Goal: Browse casually

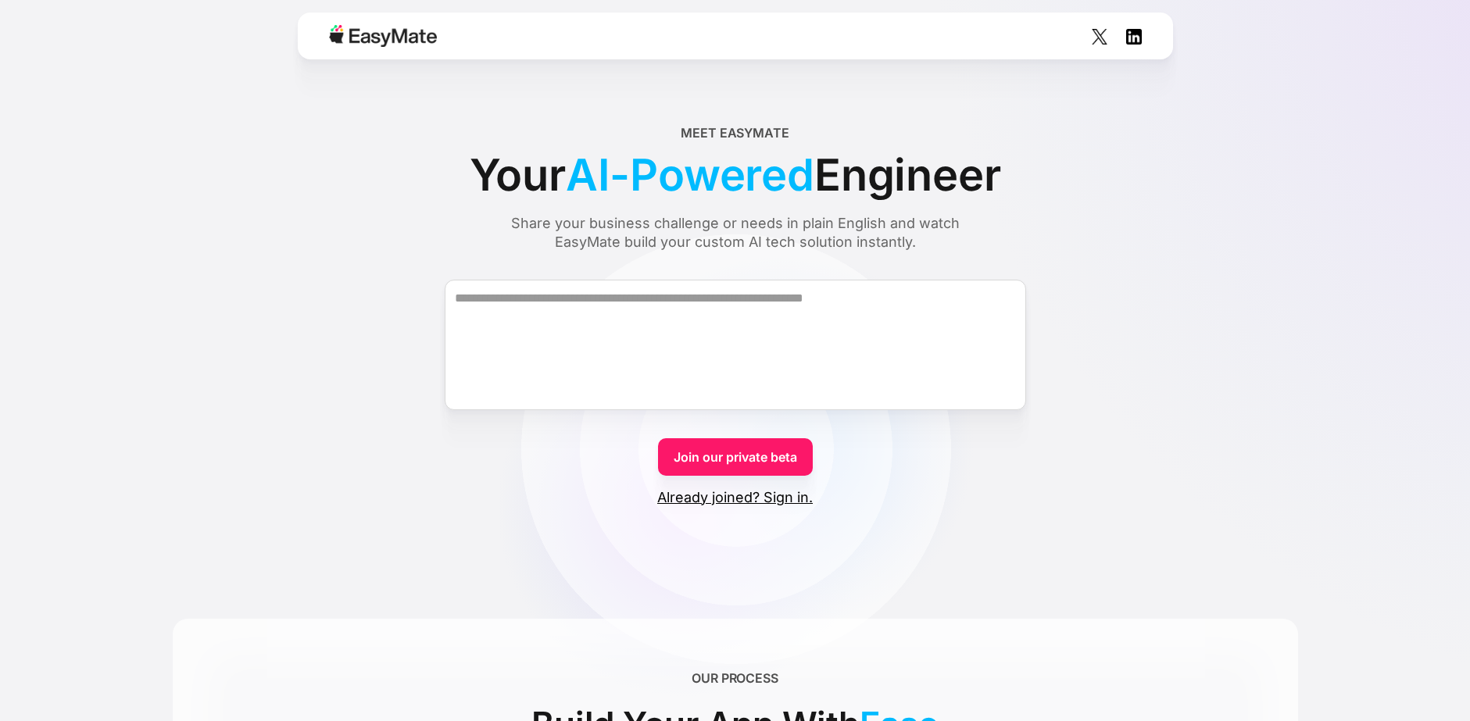
drag, startPoint x: 922, startPoint y: 246, endPoint x: 557, endPoint y: 138, distance: 380.5
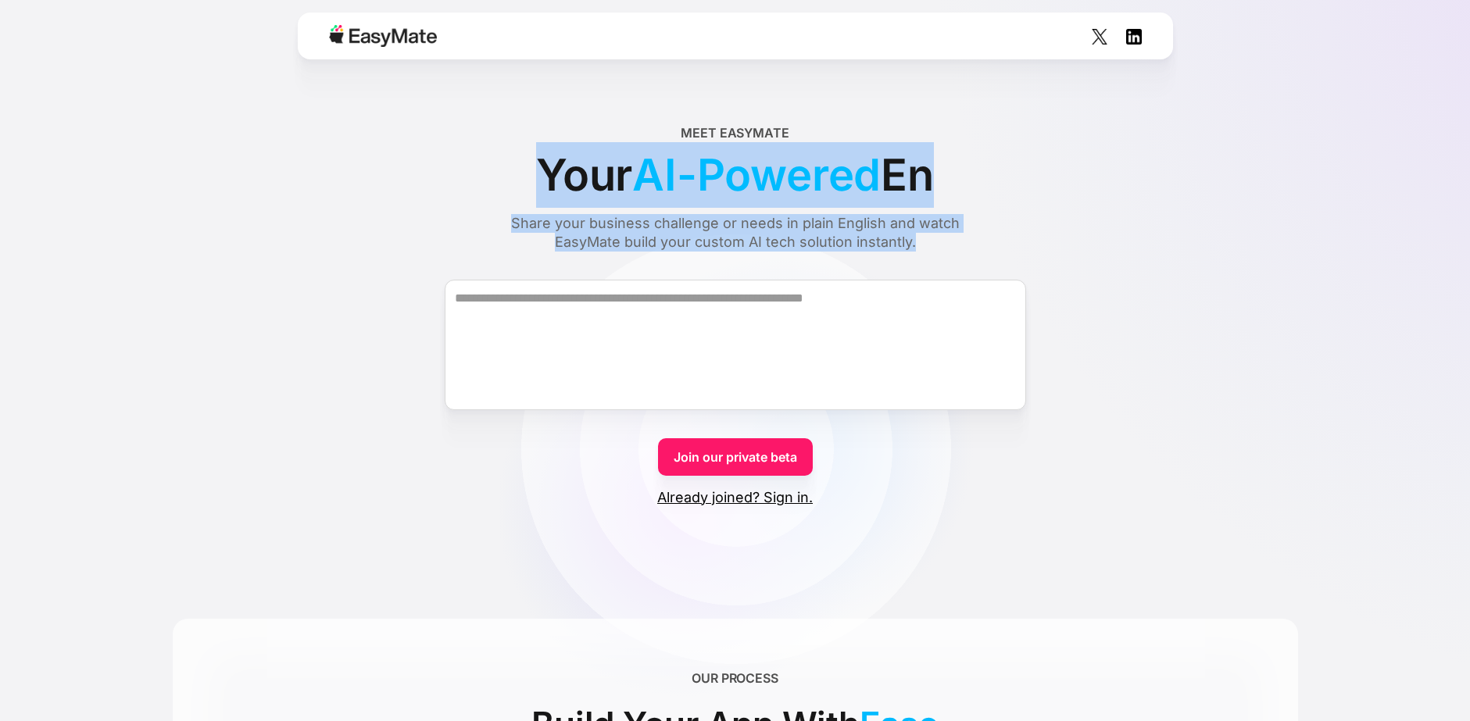
drag, startPoint x: 669, startPoint y: 131, endPoint x: 969, endPoint y: 226, distance: 314.6
click at [966, 234] on div "Meet EasyMate Your AI-Powered En Share your business challenge or needs in plai…" at bounding box center [735, 187] width 1125 height 128
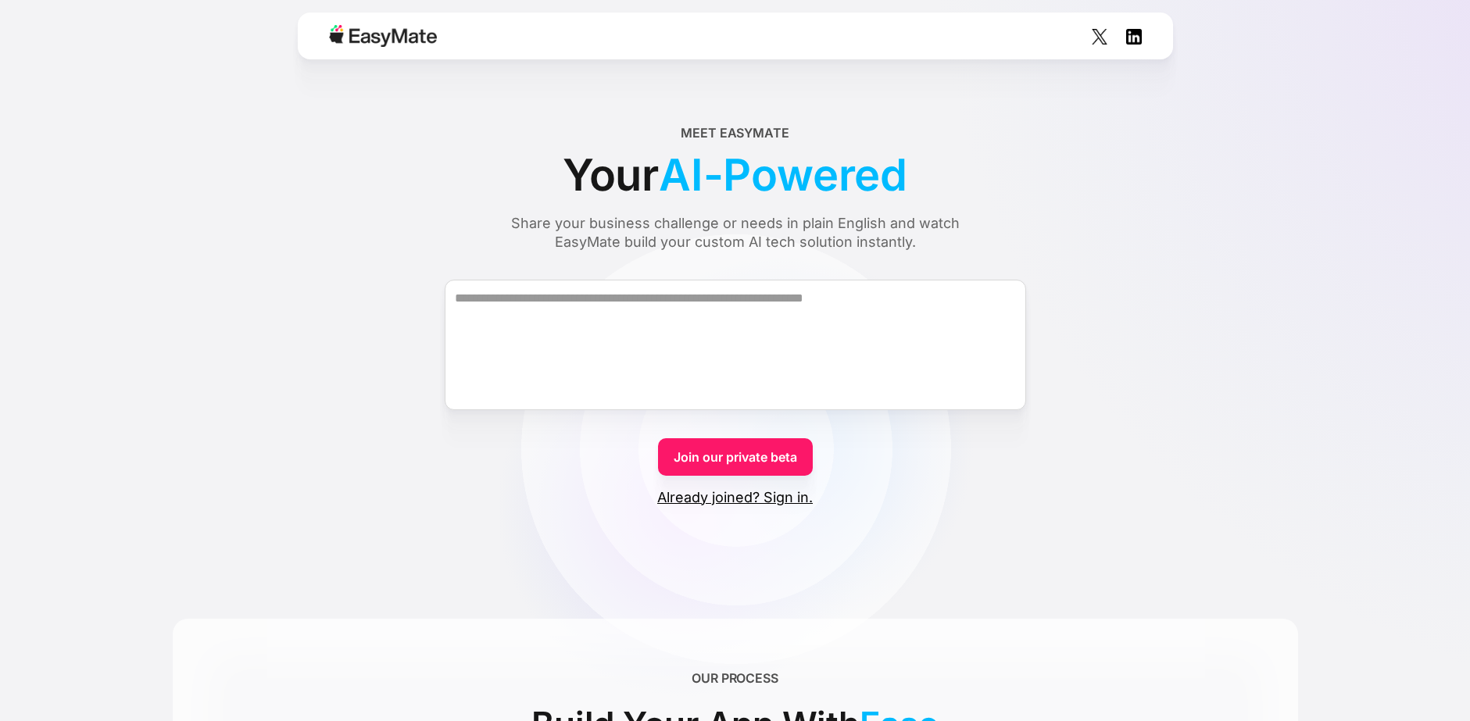
click at [969, 220] on div "Share your business challenge or needs in plain English and watch EasyMate buil…" at bounding box center [735, 233] width 508 height 38
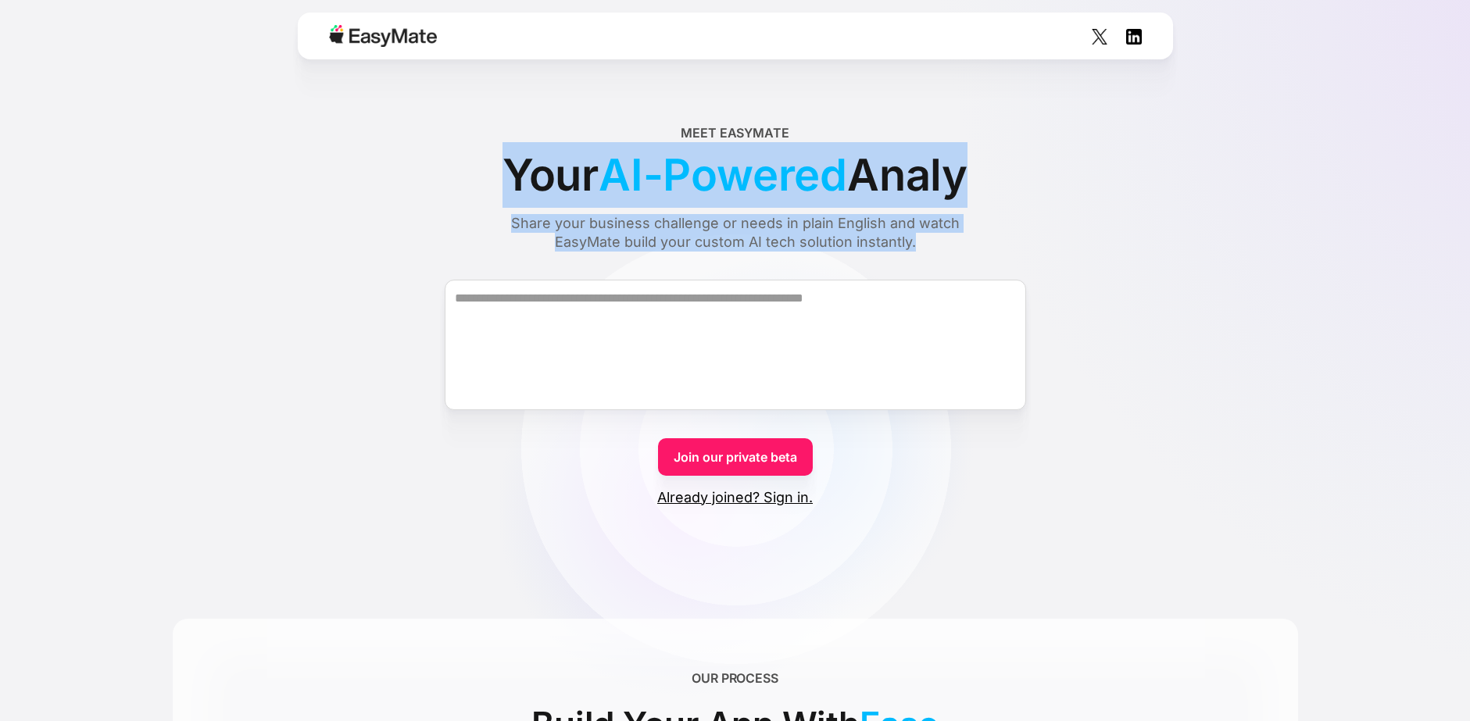
drag, startPoint x: 752, startPoint y: 145, endPoint x: 623, endPoint y: 123, distance: 130.6
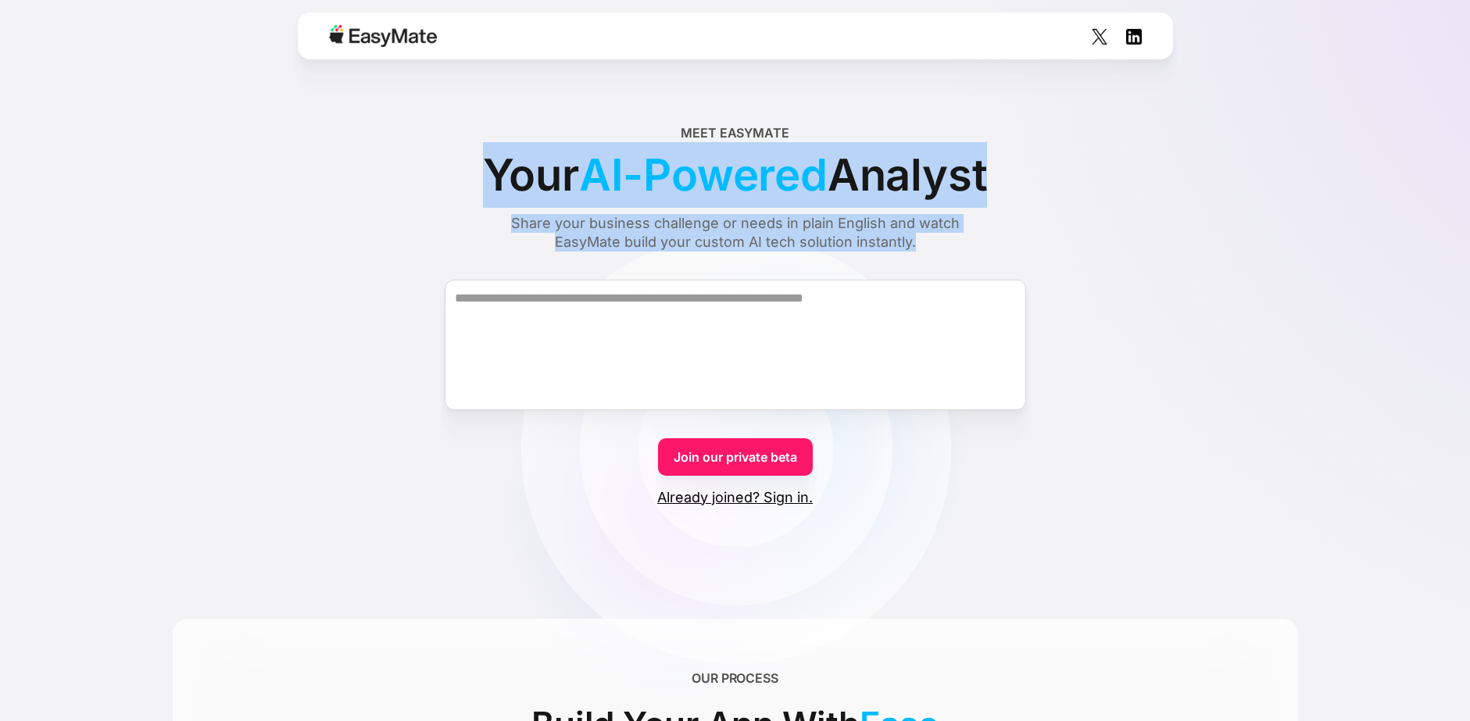
click at [666, 134] on div "Meet EasyMate Your AI-Powered Analyst Share your business challenge or needs in…" at bounding box center [735, 187] width 1125 height 128
drag, startPoint x: 695, startPoint y: 139, endPoint x: 926, endPoint y: 248, distance: 255.8
click at [926, 248] on div "Meet EasyMate Your AI-Powered Analyst Share your business challenge or needs in…" at bounding box center [735, 187] width 1125 height 128
click at [927, 248] on div "Share your business challenge or needs in plain English and watch EasyMate buil…" at bounding box center [735, 233] width 508 height 38
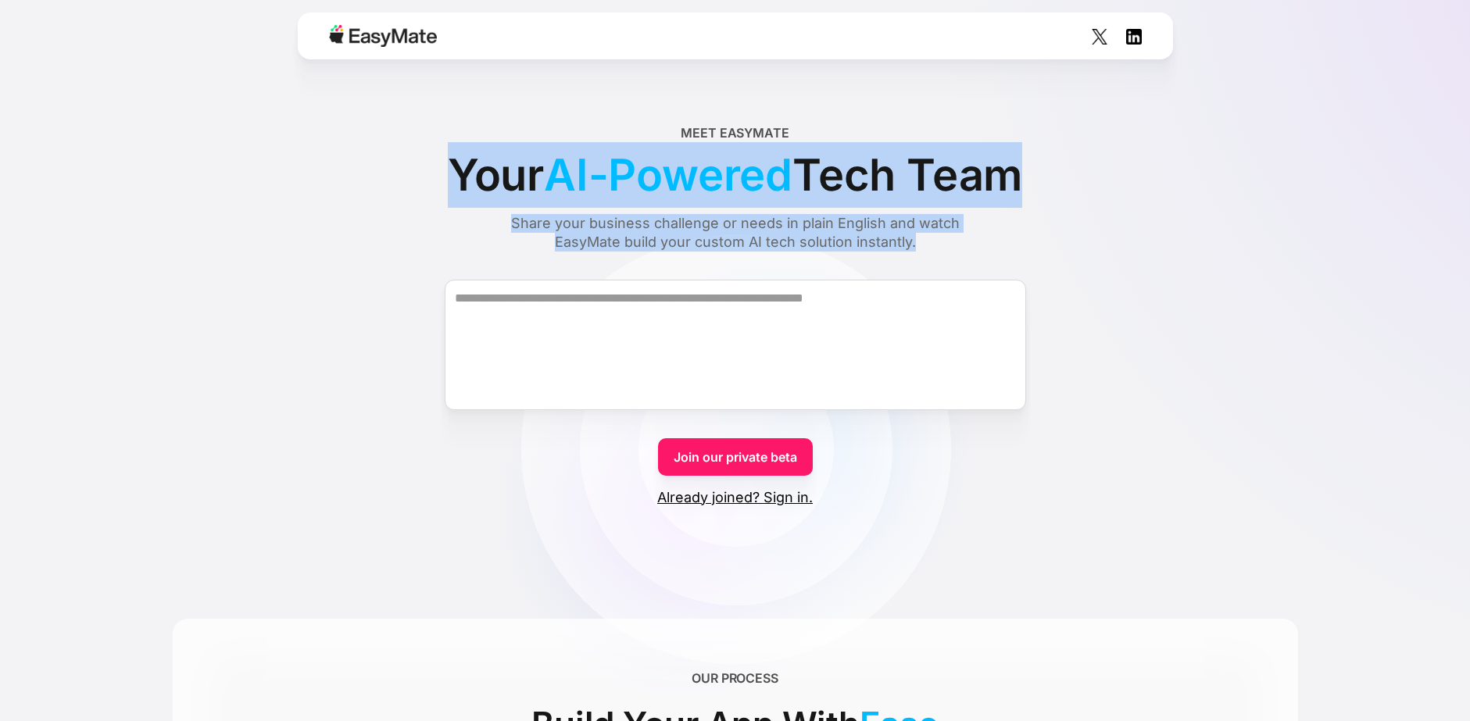
drag, startPoint x: 864, startPoint y: 166, endPoint x: 653, endPoint y: 127, distance: 214.5
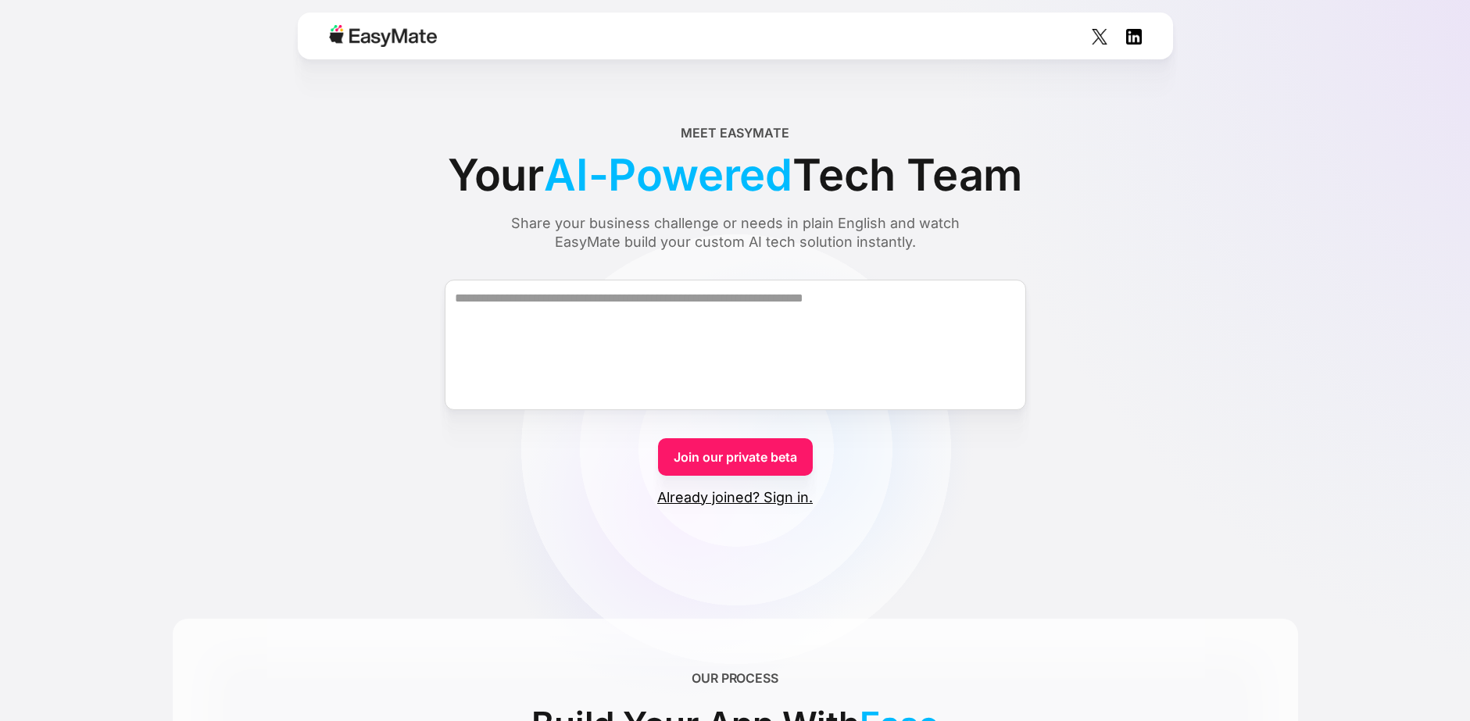
click at [729, 143] on span "AI-Powered" at bounding box center [668, 175] width 248 height 66
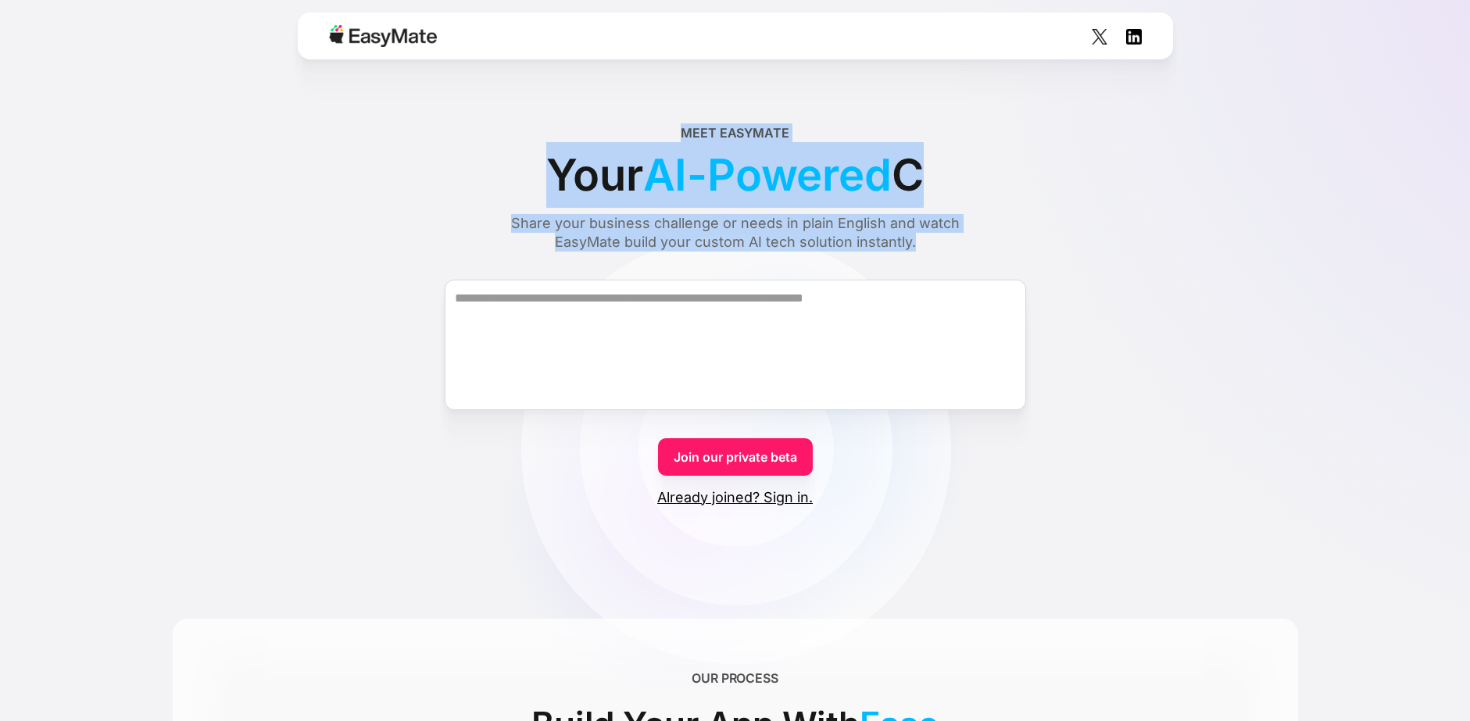
drag, startPoint x: 665, startPoint y: 110, endPoint x: 950, endPoint y: 238, distance: 312.3
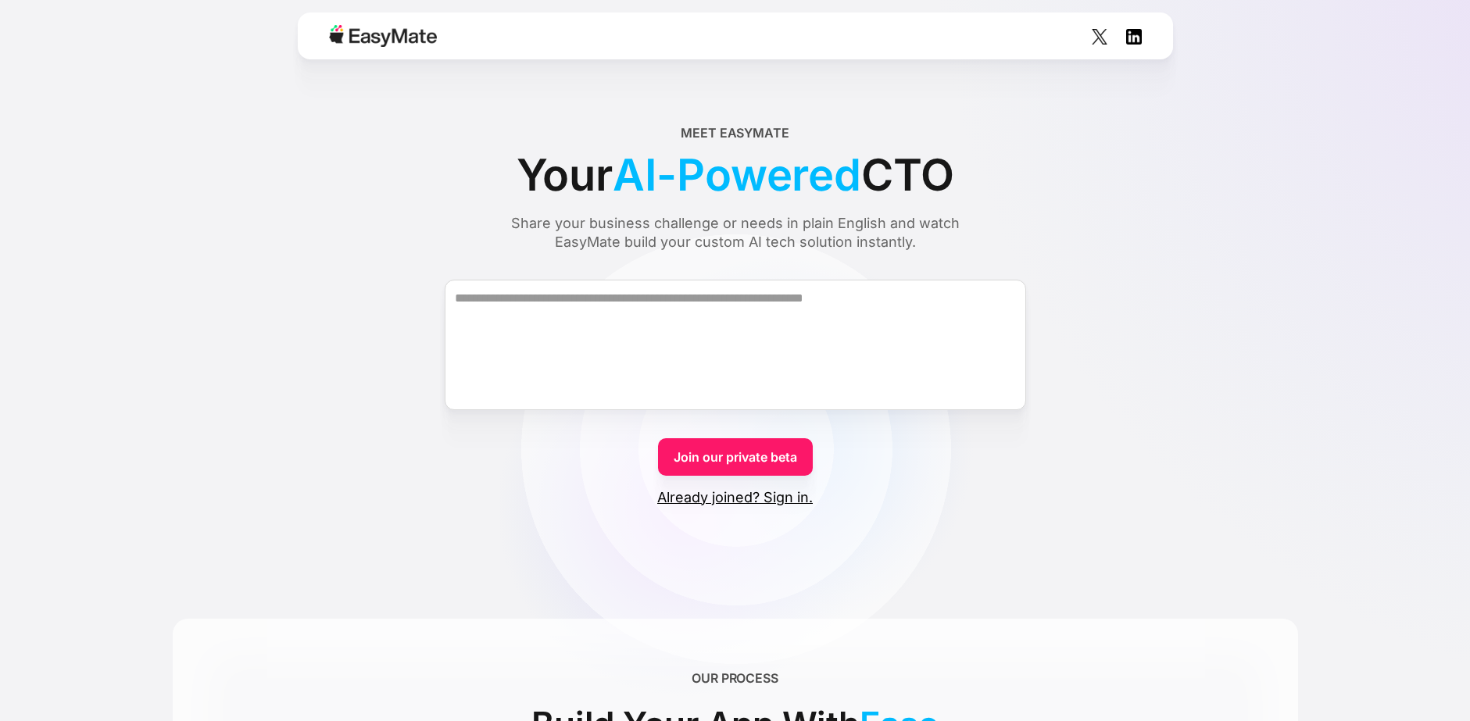
click at [949, 240] on div "Share your business challenge or needs in plain English and watch EasyMate buil…" at bounding box center [735, 233] width 508 height 38
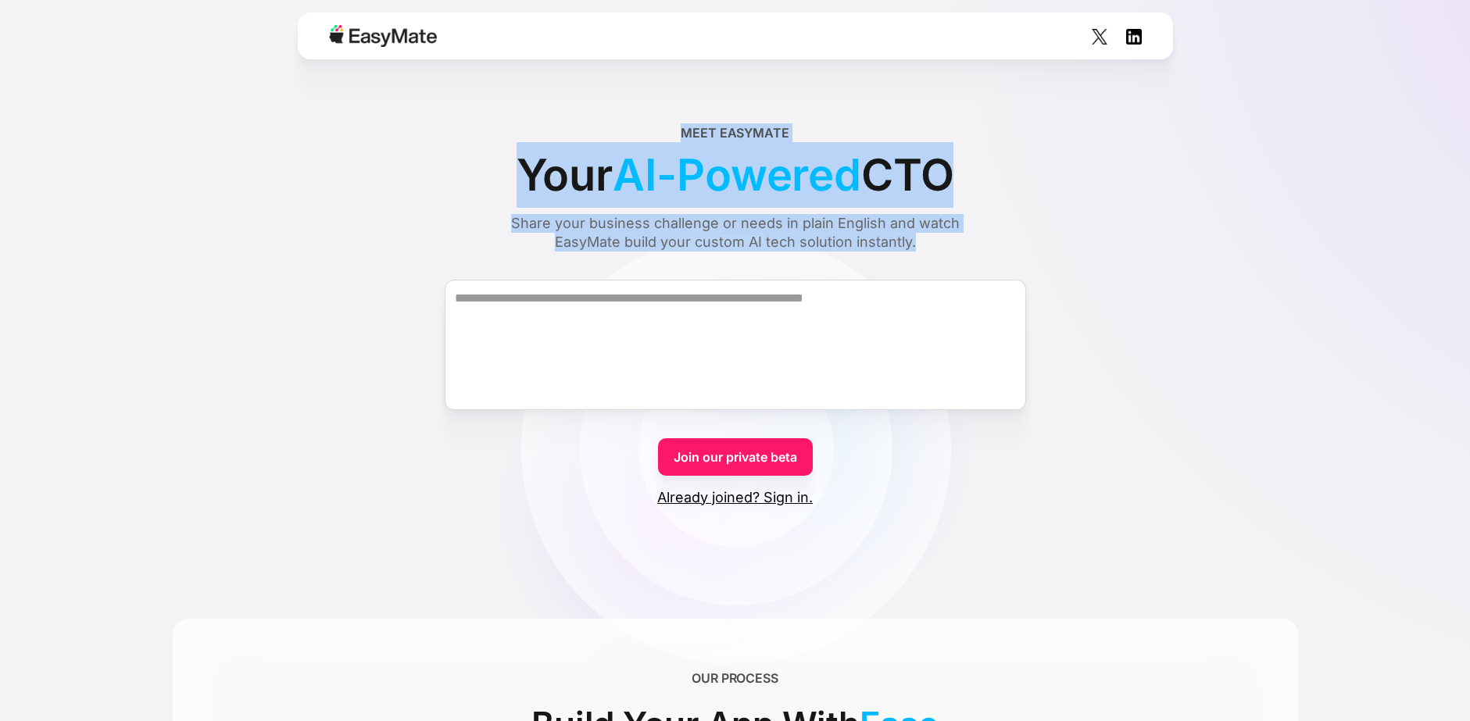
drag, startPoint x: 888, startPoint y: 209, endPoint x: 694, endPoint y: 123, distance: 213.0
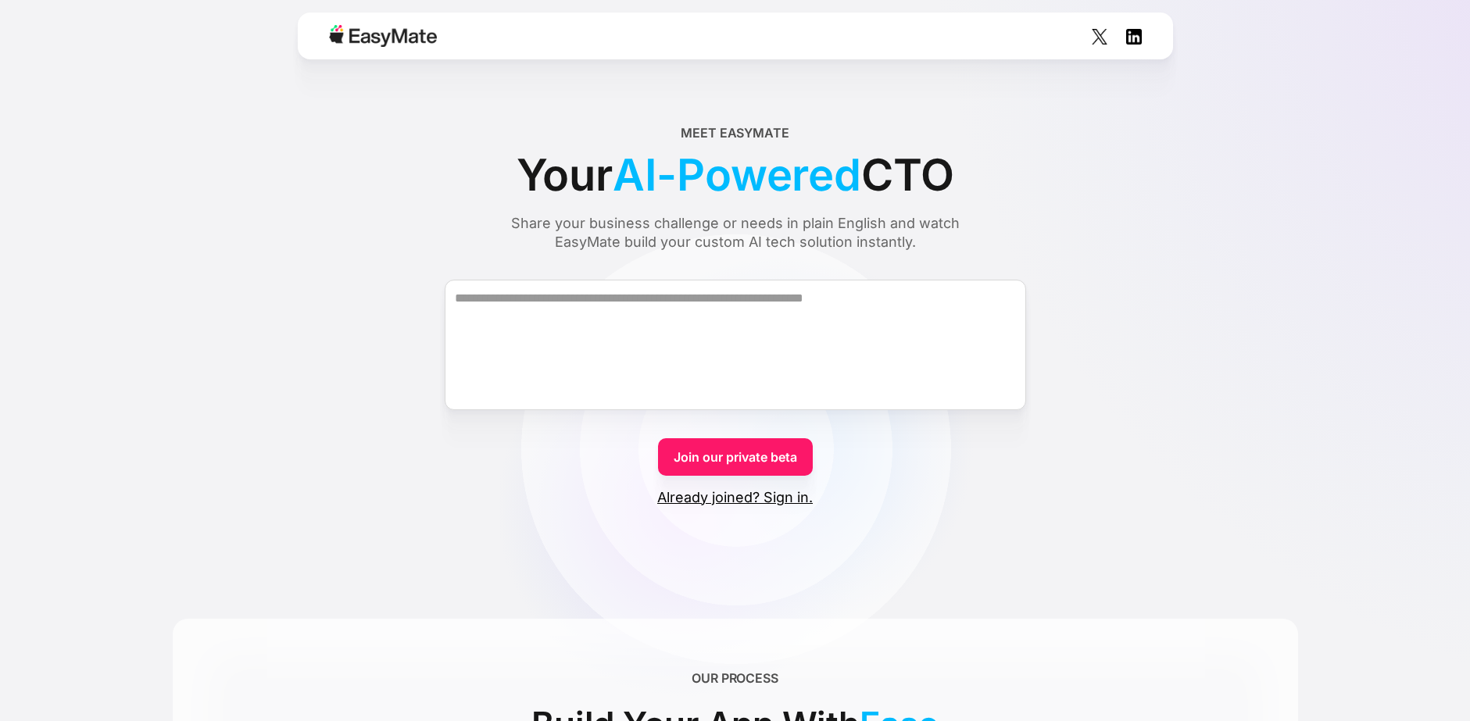
click at [710, 128] on div "Meet EasyMate" at bounding box center [734, 132] width 109 height 19
drag, startPoint x: 697, startPoint y: 127, endPoint x: 1015, endPoint y: 306, distance: 364.9
drag, startPoint x: 869, startPoint y: 275, endPoint x: 616, endPoint y: 161, distance: 277.6
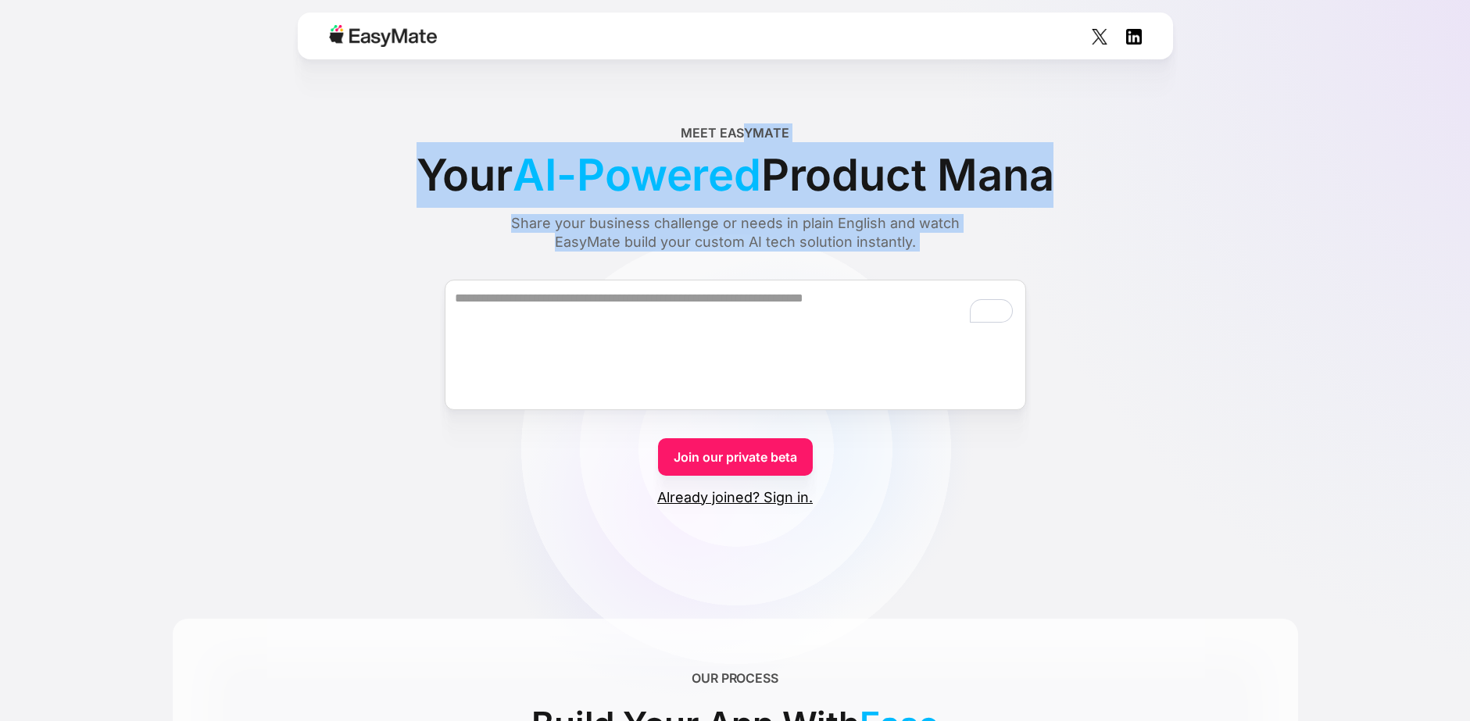
drag, startPoint x: 801, startPoint y: 203, endPoint x: 925, endPoint y: 271, distance: 141.6
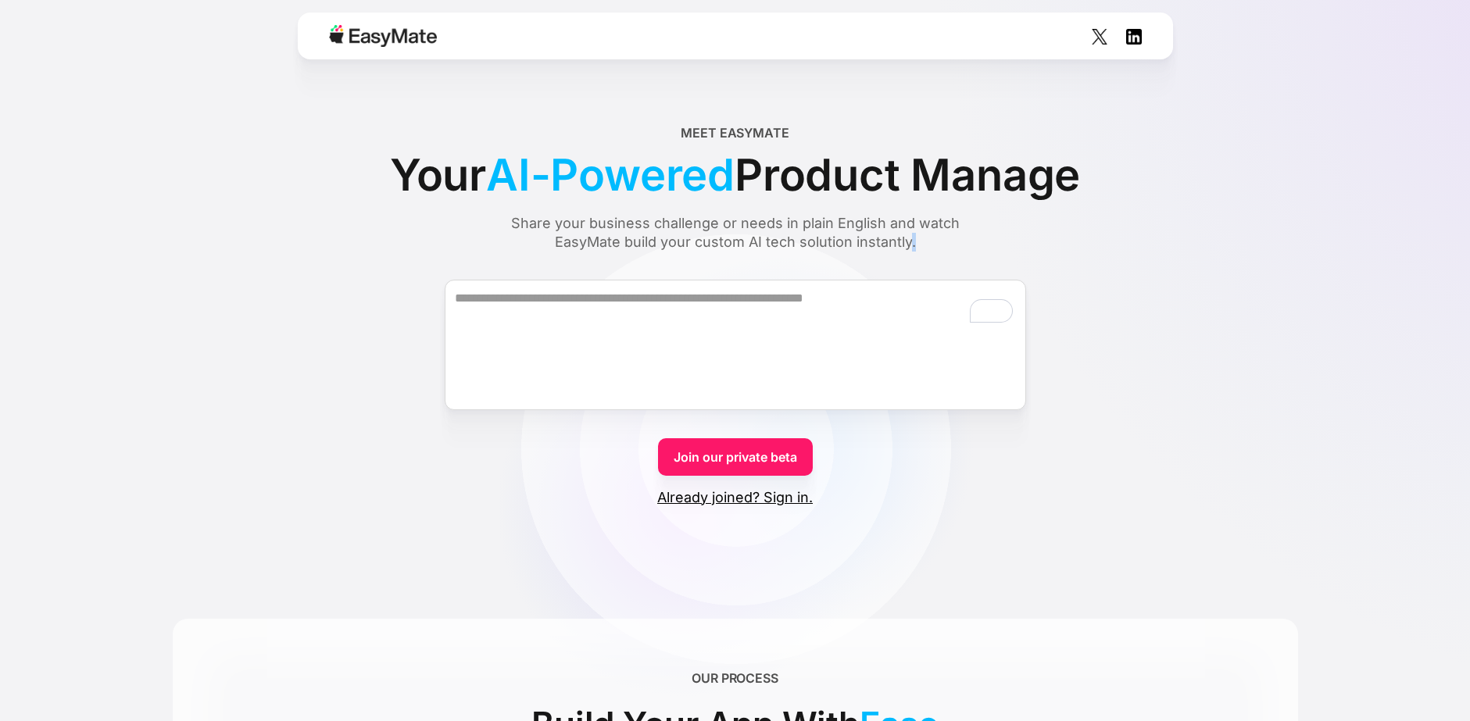
click at [911, 242] on div "Share your business challenge or needs in plain English and watch EasyMate buil…" at bounding box center [735, 233] width 508 height 38
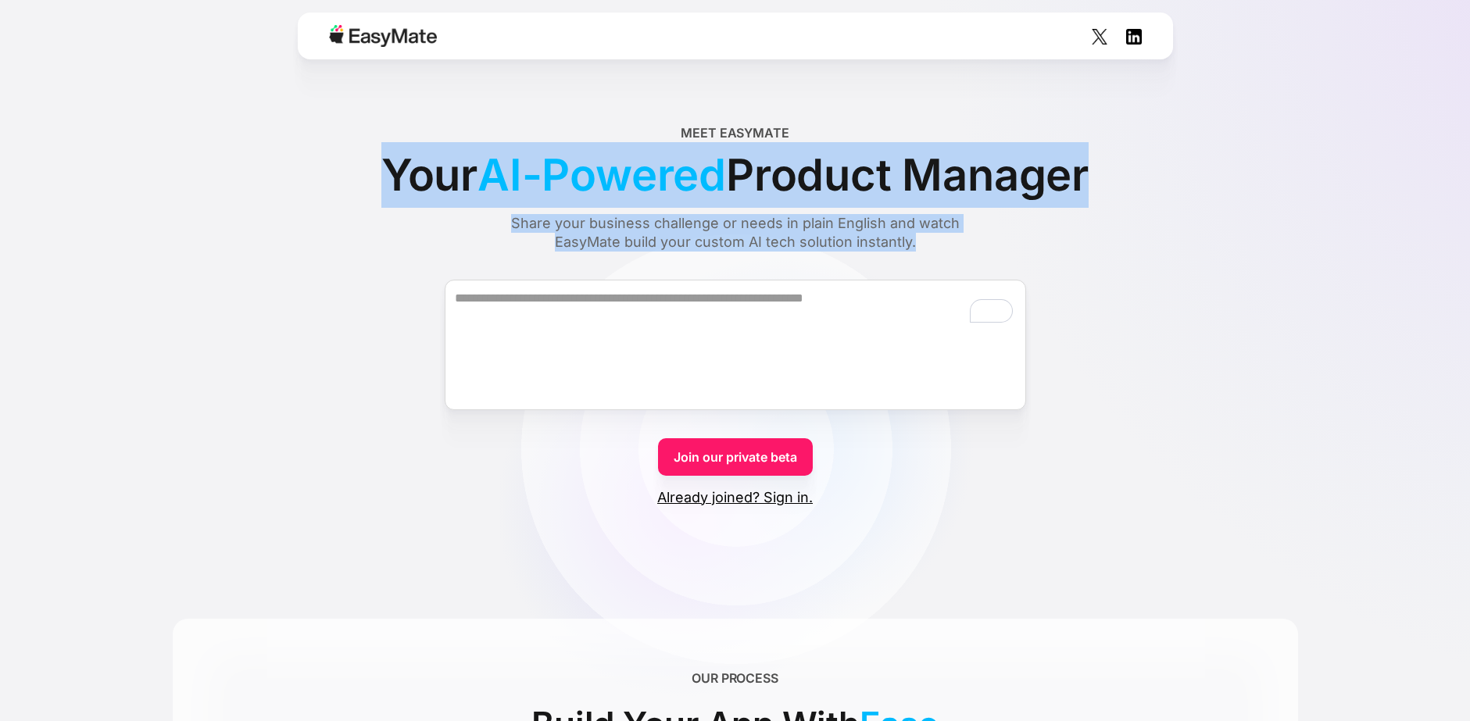
drag, startPoint x: 931, startPoint y: 245, endPoint x: 469, endPoint y: 88, distance: 488.0
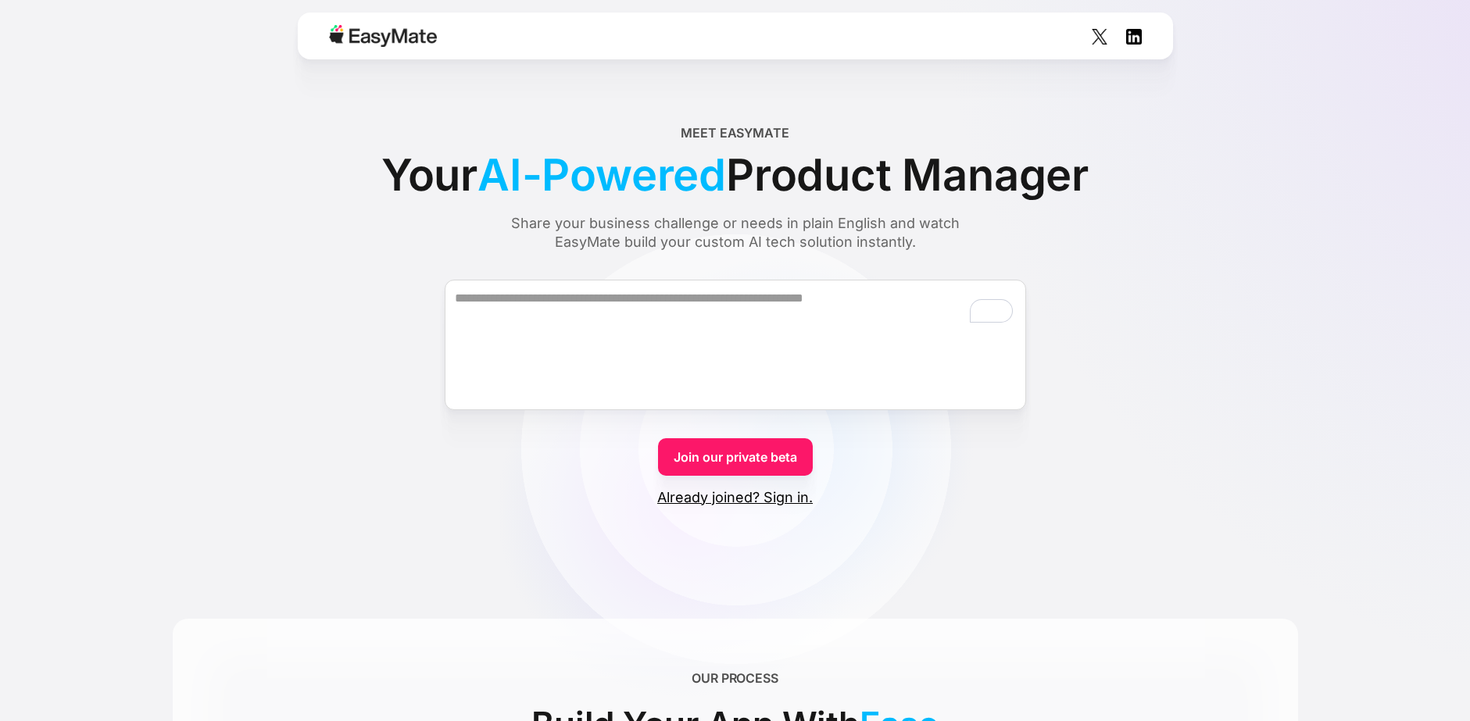
click at [658, 135] on div "Meet EasyMate Your AI-Powered Product Manager Share your business challenge or …" at bounding box center [735, 187] width 1125 height 128
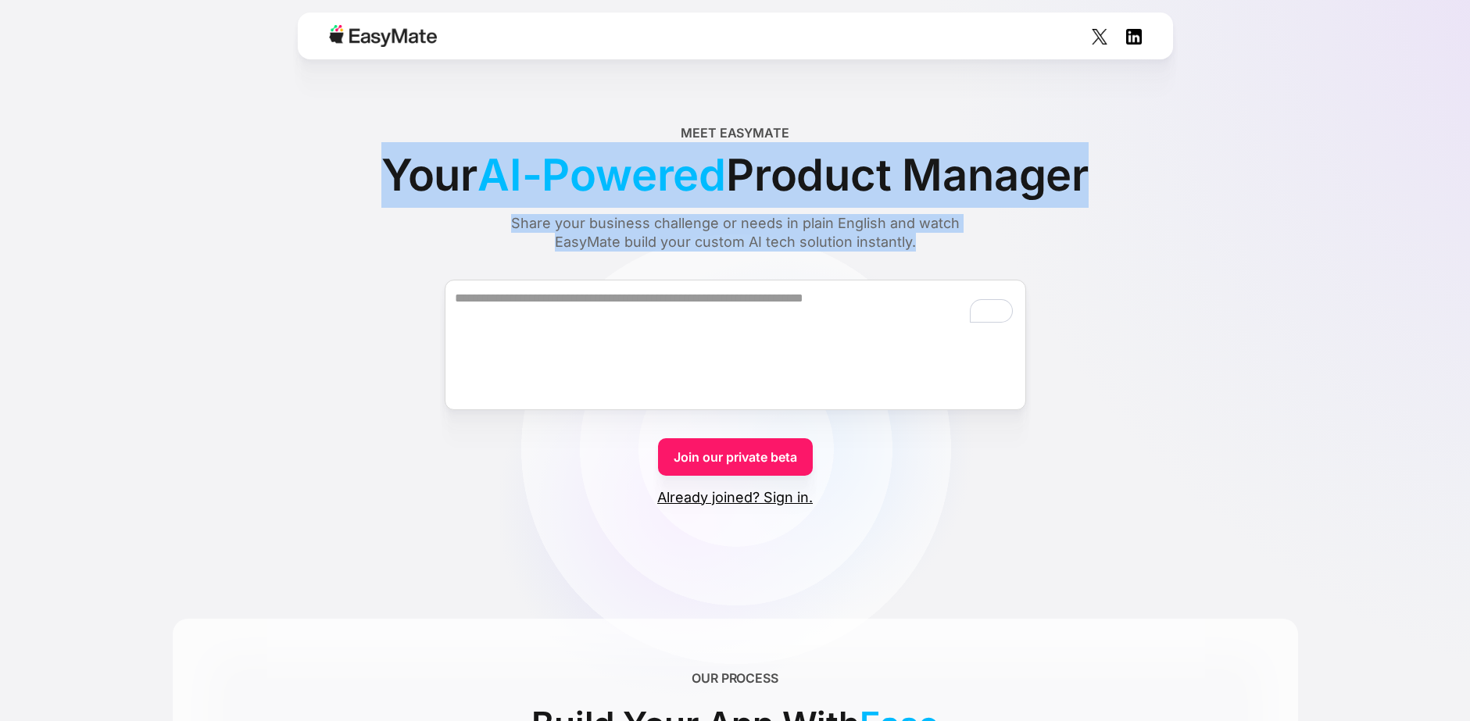
drag, startPoint x: 663, startPoint y: 130, endPoint x: 936, endPoint y: 248, distance: 297.4
click at [936, 248] on div "Meet EasyMate Your AI-Powered Product Manager Share your business challenge or …" at bounding box center [735, 187] width 1125 height 128
click at [936, 245] on div "Share your business challenge or needs in plain English and watch EasyMate buil…" at bounding box center [735, 233] width 508 height 38
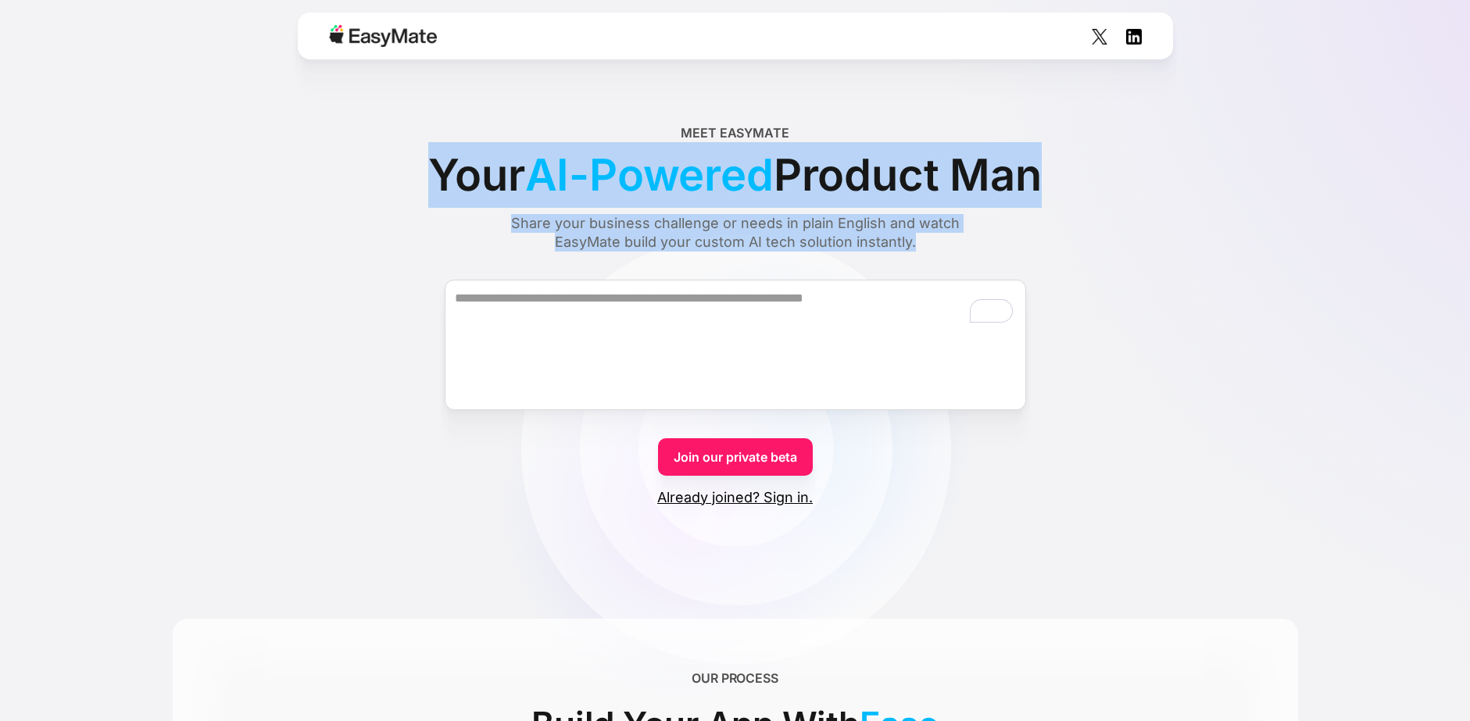
drag, startPoint x: 902, startPoint y: 228, endPoint x: 583, endPoint y: 91, distance: 347.9
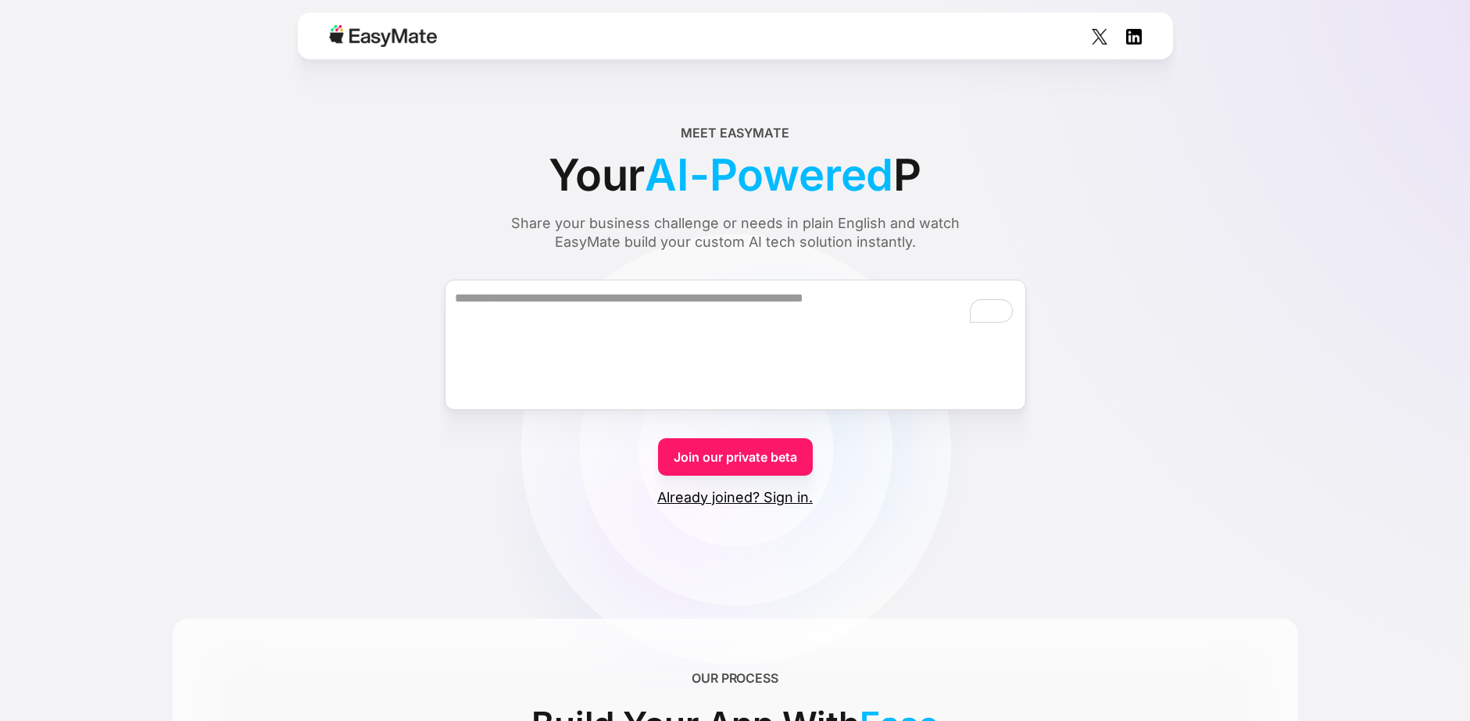
drag, startPoint x: 792, startPoint y: 159, endPoint x: 679, endPoint y: 123, distance: 118.6
click at [792, 159] on span "AI-Powered" at bounding box center [769, 175] width 248 height 66
click at [677, 123] on div "Meet EasyMate Your AI-Powered P Share your business challenge or needs in plain…" at bounding box center [735, 187] width 1125 height 128
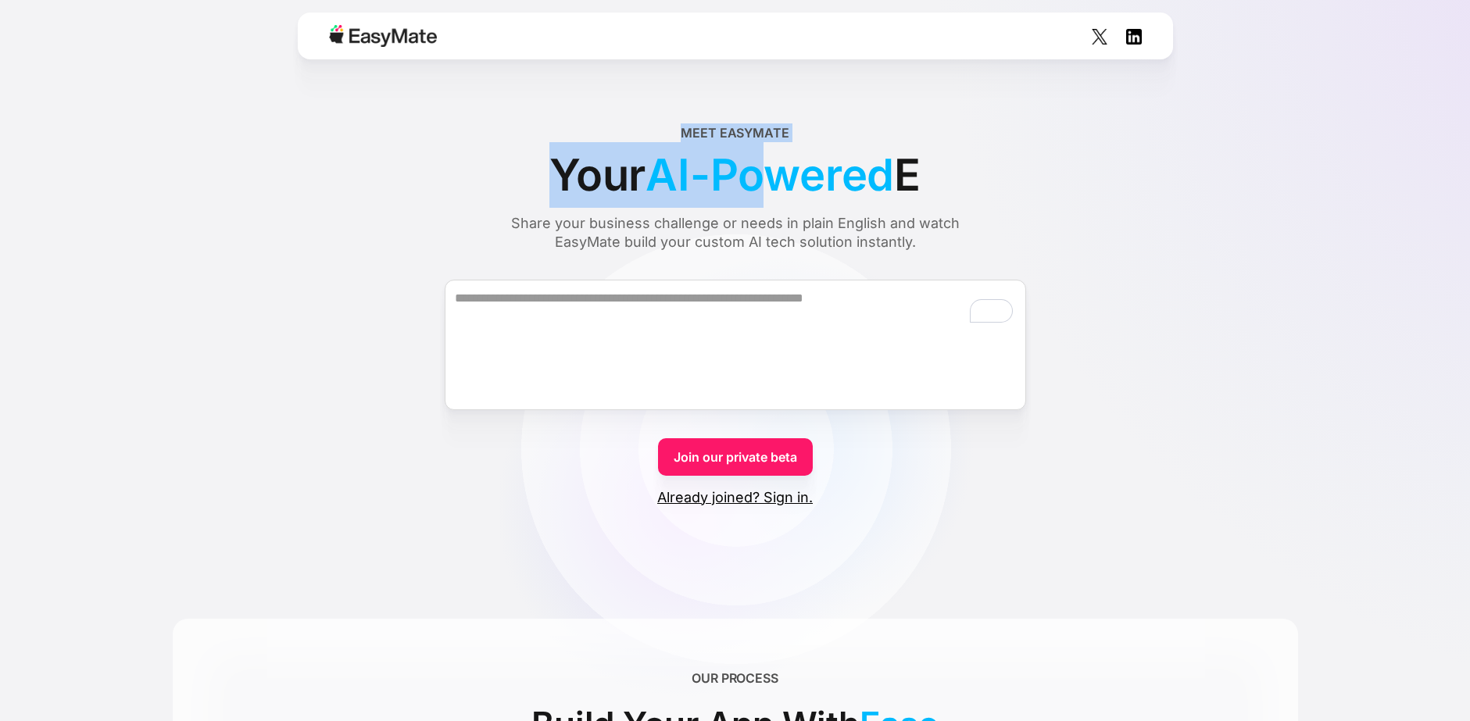
drag, startPoint x: 819, startPoint y: 180, endPoint x: 930, endPoint y: 201, distance: 112.9
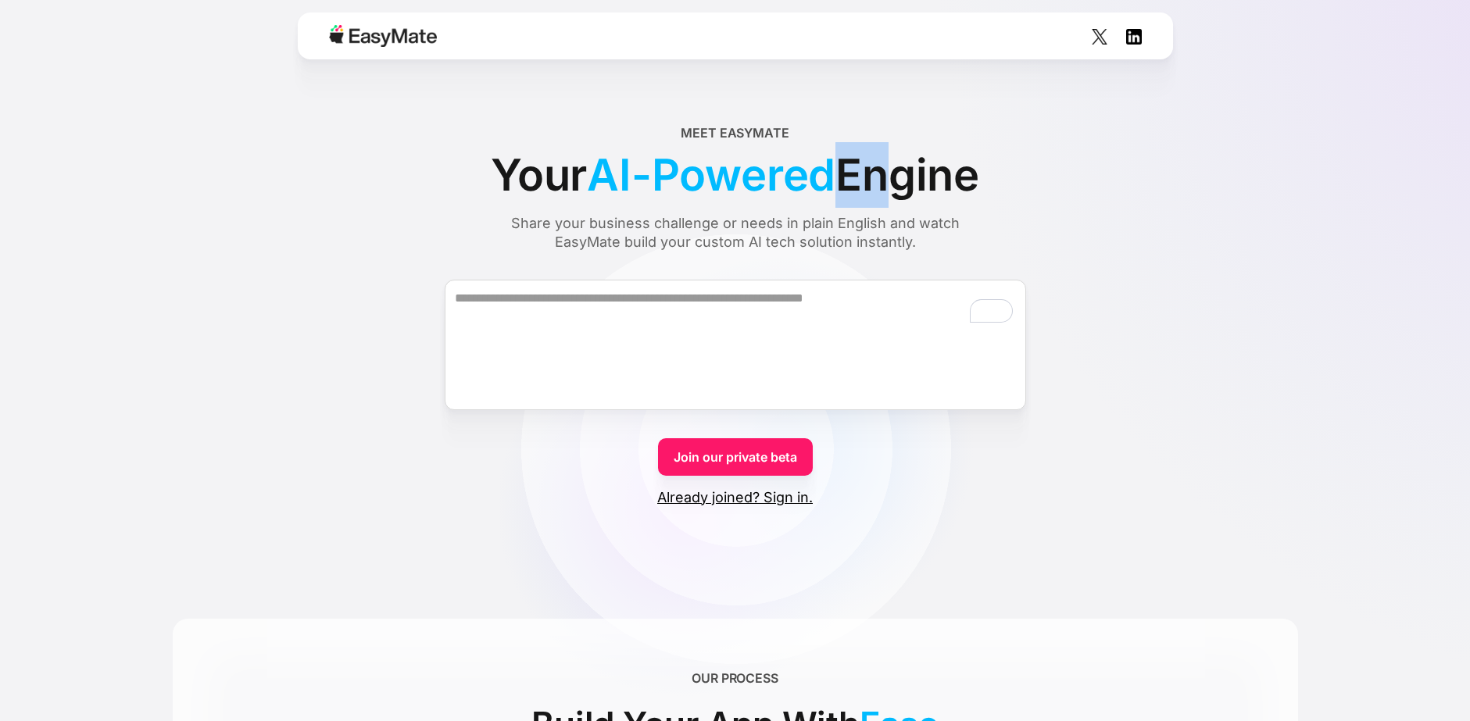
click at [906, 200] on span "Engine" at bounding box center [907, 175] width 144 height 66
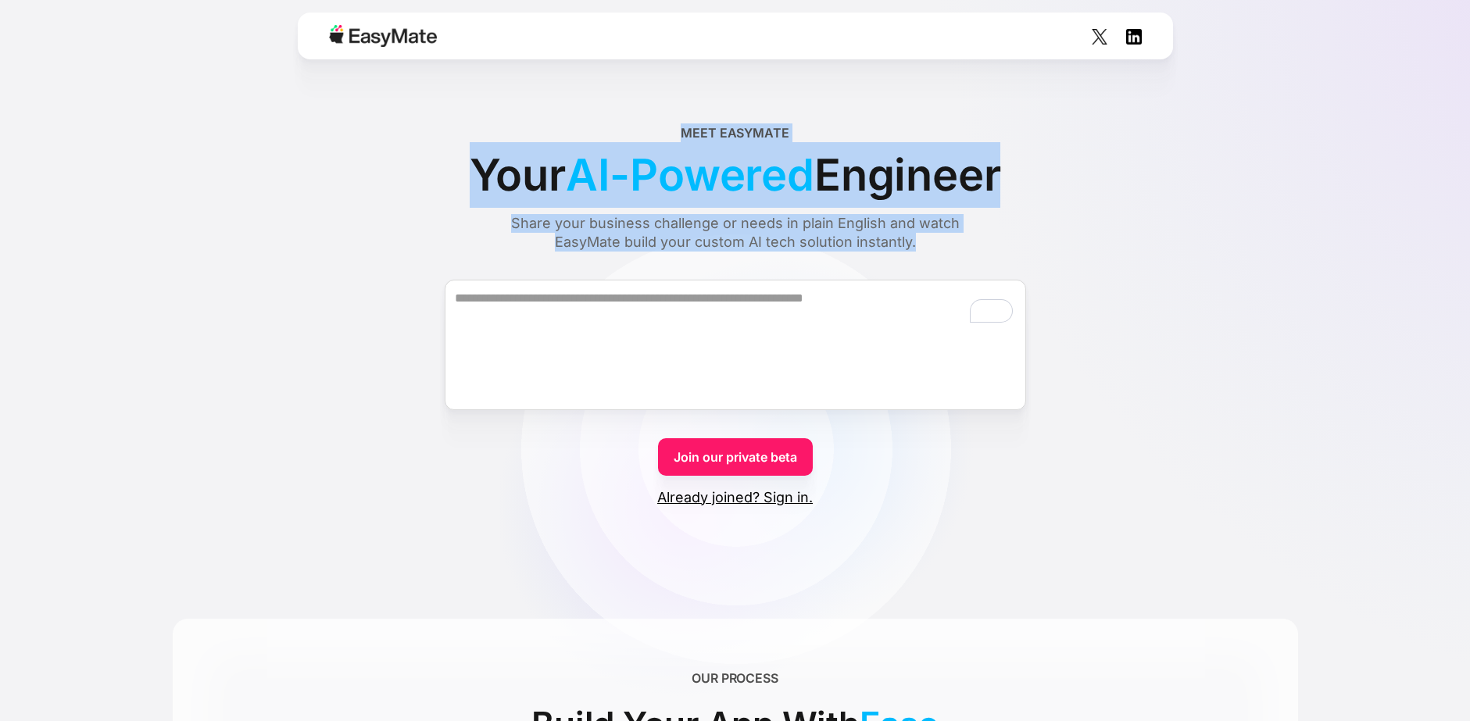
drag, startPoint x: 923, startPoint y: 248, endPoint x: 667, endPoint y: 104, distance: 293.1
